Goal: Task Accomplishment & Management: Manage account settings

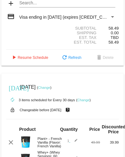
scroll to position [241, 0]
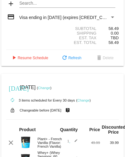
click at [50, 90] on link "Change" at bounding box center [44, 88] width 12 height 4
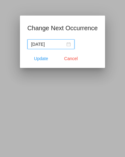
click at [71, 45] on div "[DATE]" at bounding box center [50, 44] width 39 height 7
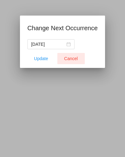
click at [70, 59] on span "Cancel" at bounding box center [71, 58] width 14 height 5
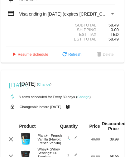
scroll to position [245, 0]
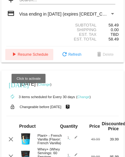
click at [41, 57] on span "play_arrow Resume Schedule" at bounding box center [29, 54] width 38 height 4
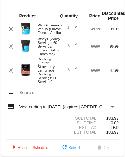
scroll to position [375, 0]
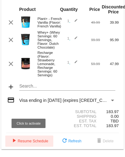
click at [28, 144] on button "play_arrow Resume Schedule" at bounding box center [29, 140] width 48 height 11
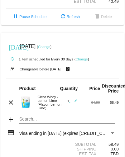
scroll to position [120, 0]
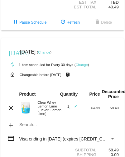
click at [50, 54] on link "Change" at bounding box center [44, 52] width 12 height 4
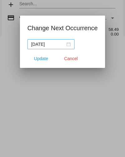
click at [71, 44] on div "[DATE]" at bounding box center [50, 44] width 39 height 7
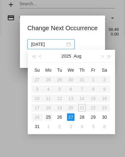
click at [48, 117] on div "25" at bounding box center [47, 116] width 7 height 7
type input "[DATE]"
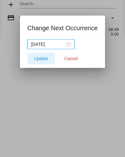
click at [41, 58] on span "Update" at bounding box center [41, 58] width 14 height 5
